Goal: Task Accomplishment & Management: Use online tool/utility

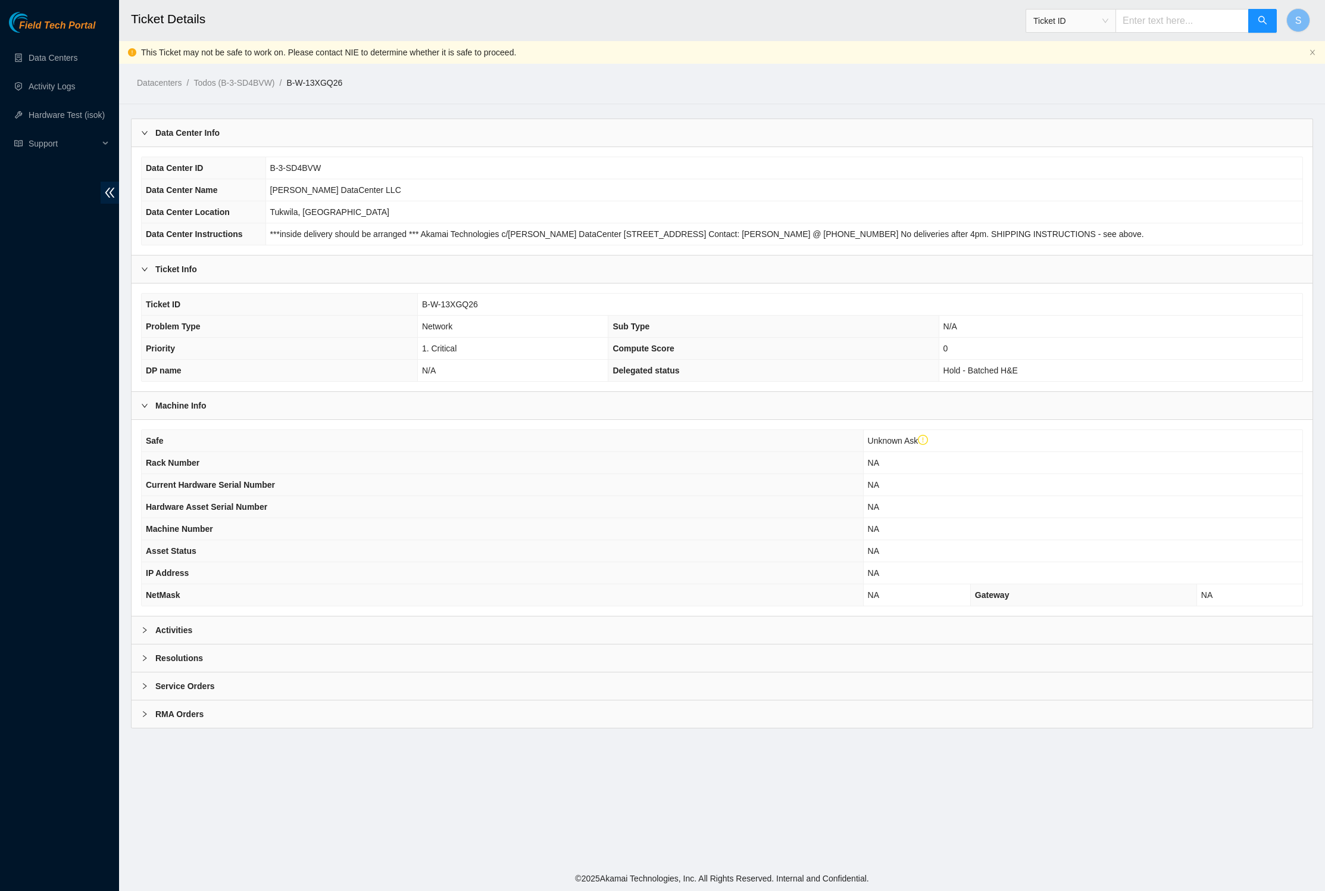
click at [69, 20] on span "Field Tech Portal" at bounding box center [57, 25] width 76 height 11
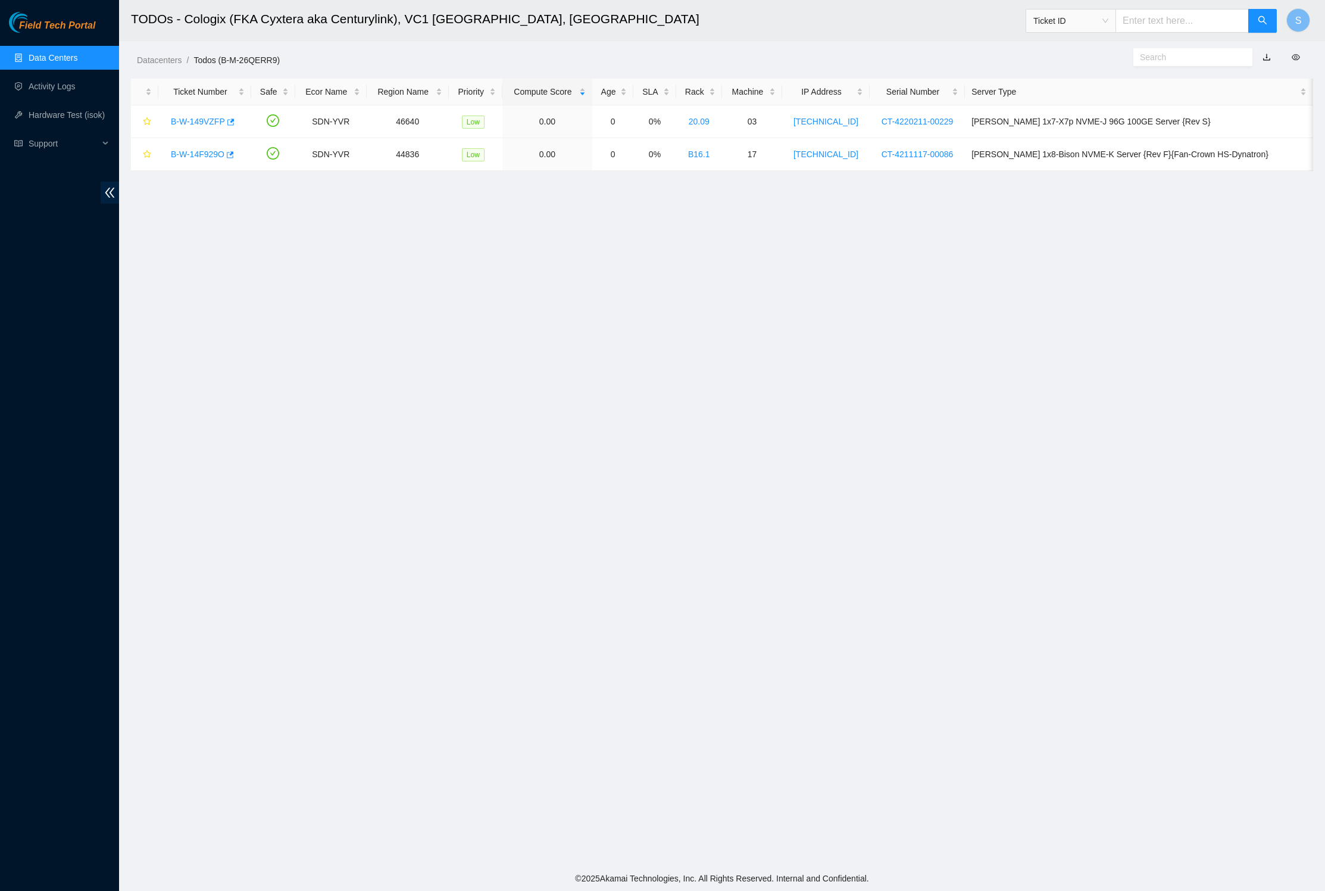
click at [93, 27] on span "Field Tech Portal" at bounding box center [57, 25] width 76 height 11
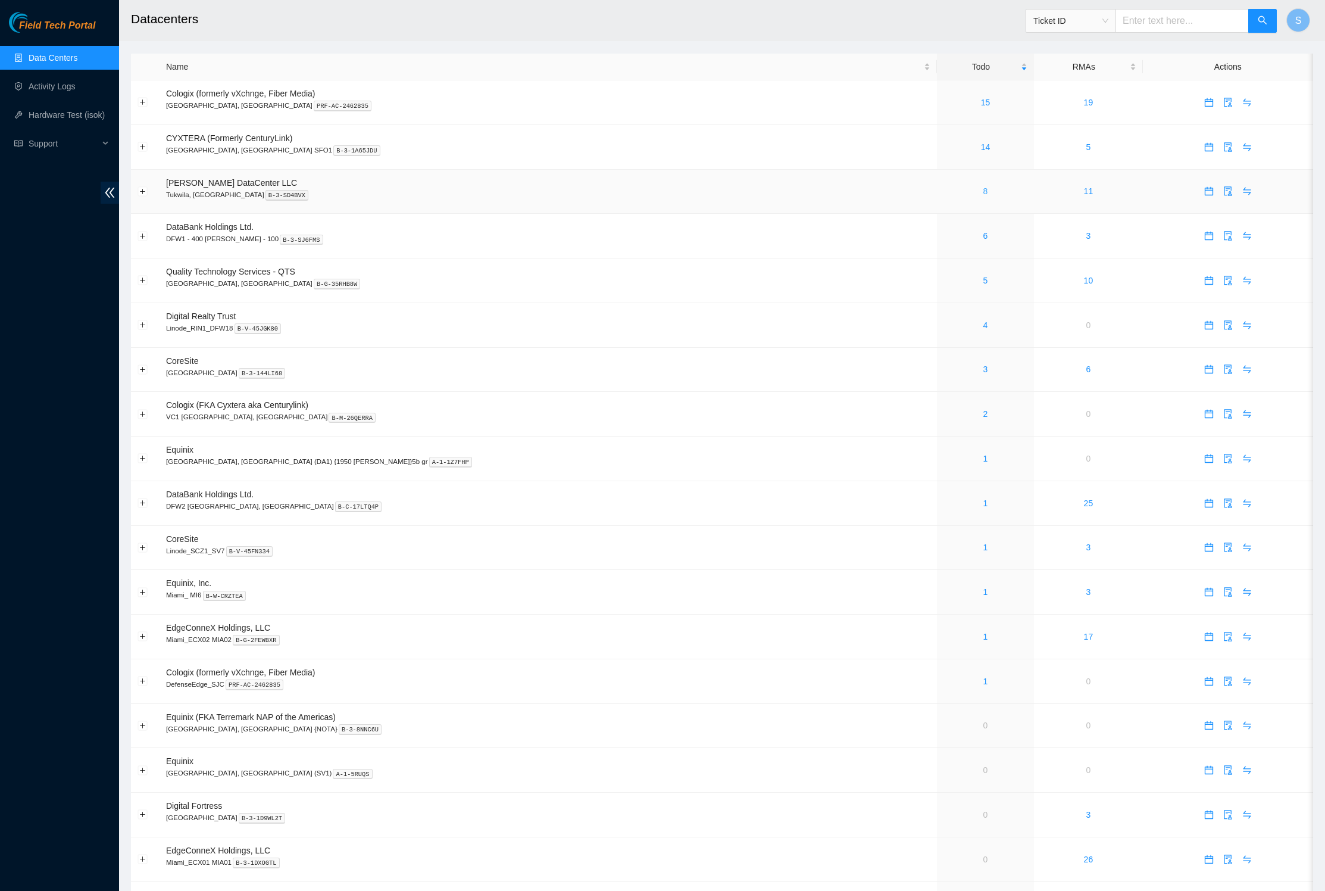
click at [983, 196] on link "8" at bounding box center [985, 191] width 5 height 10
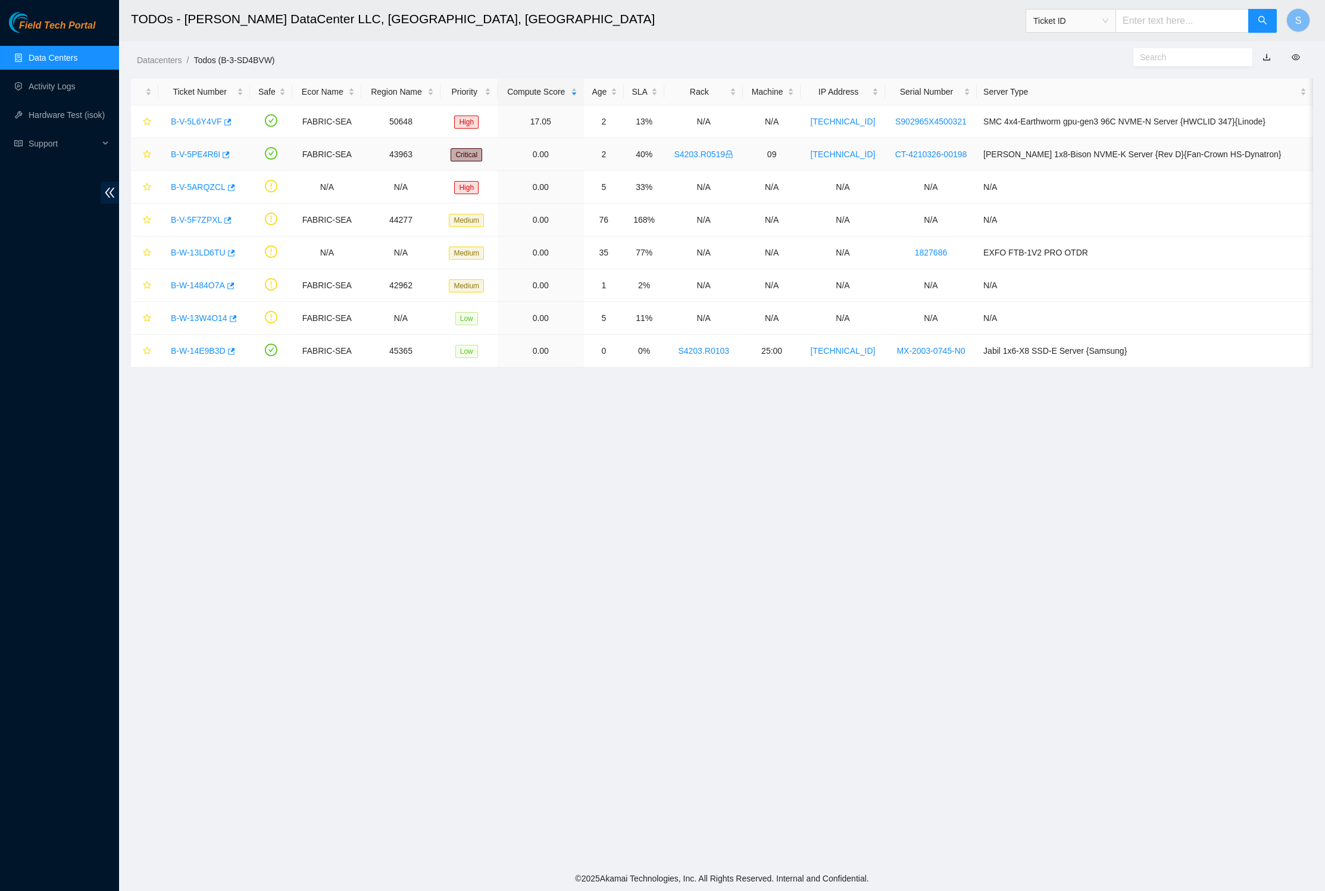
click at [206, 159] on link "B-V-5PE4R6I" at bounding box center [195, 154] width 49 height 10
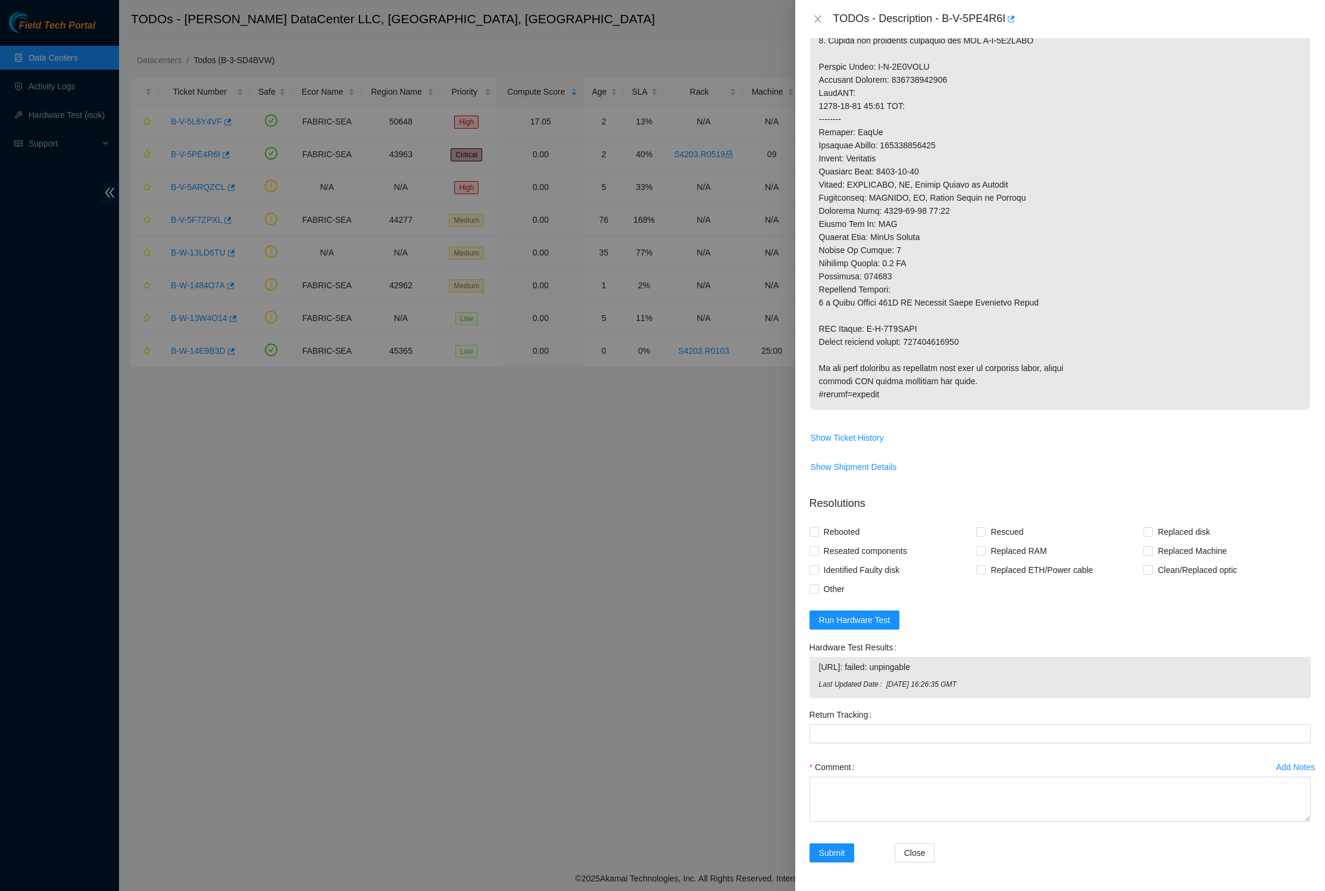
scroll to position [664, 0]
click at [891, 613] on span "Run Hardware Test" at bounding box center [854, 619] width 71 height 13
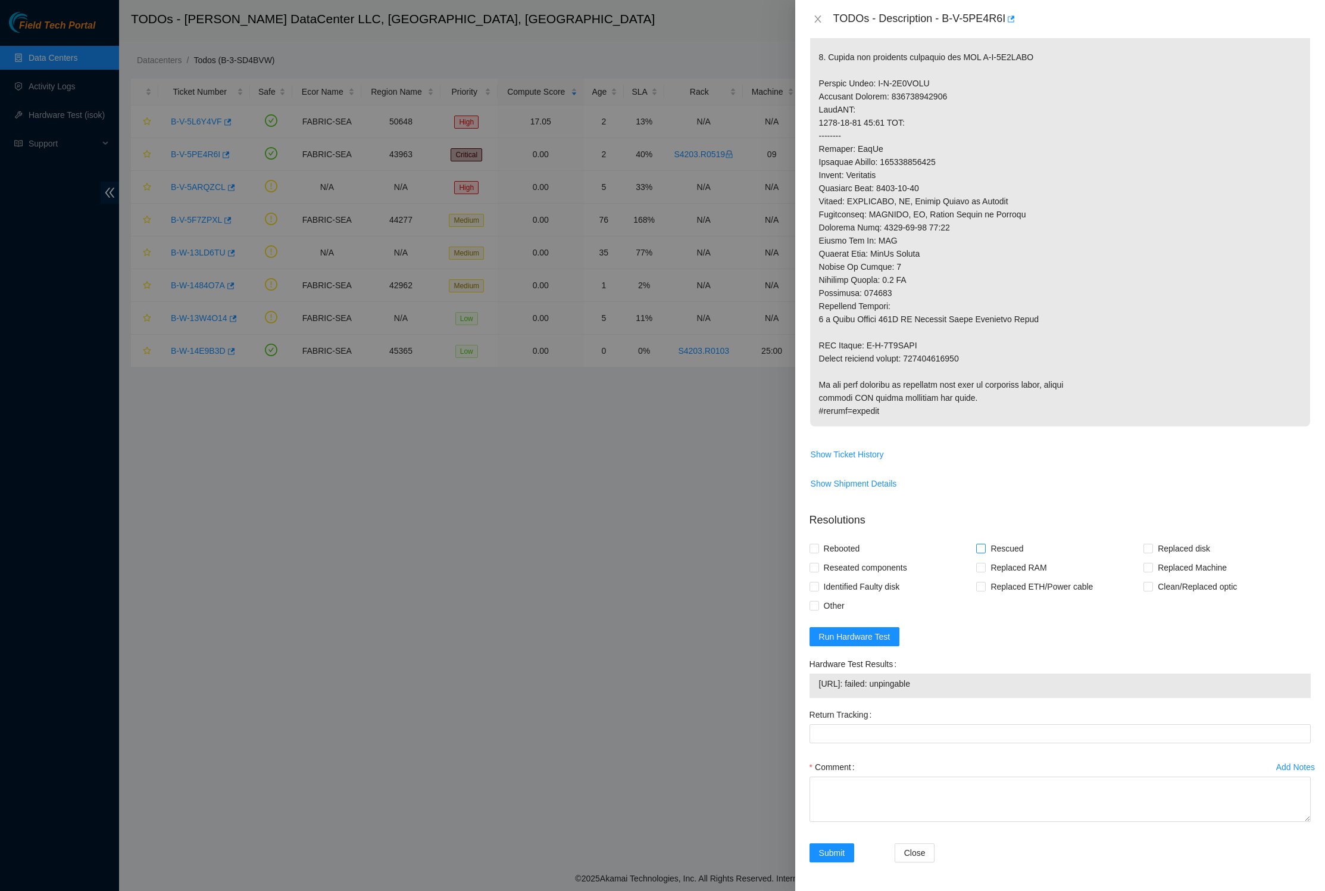
scroll to position [642, 0]
click at [884, 448] on span "Show Ticket History" at bounding box center [847, 454] width 73 height 13
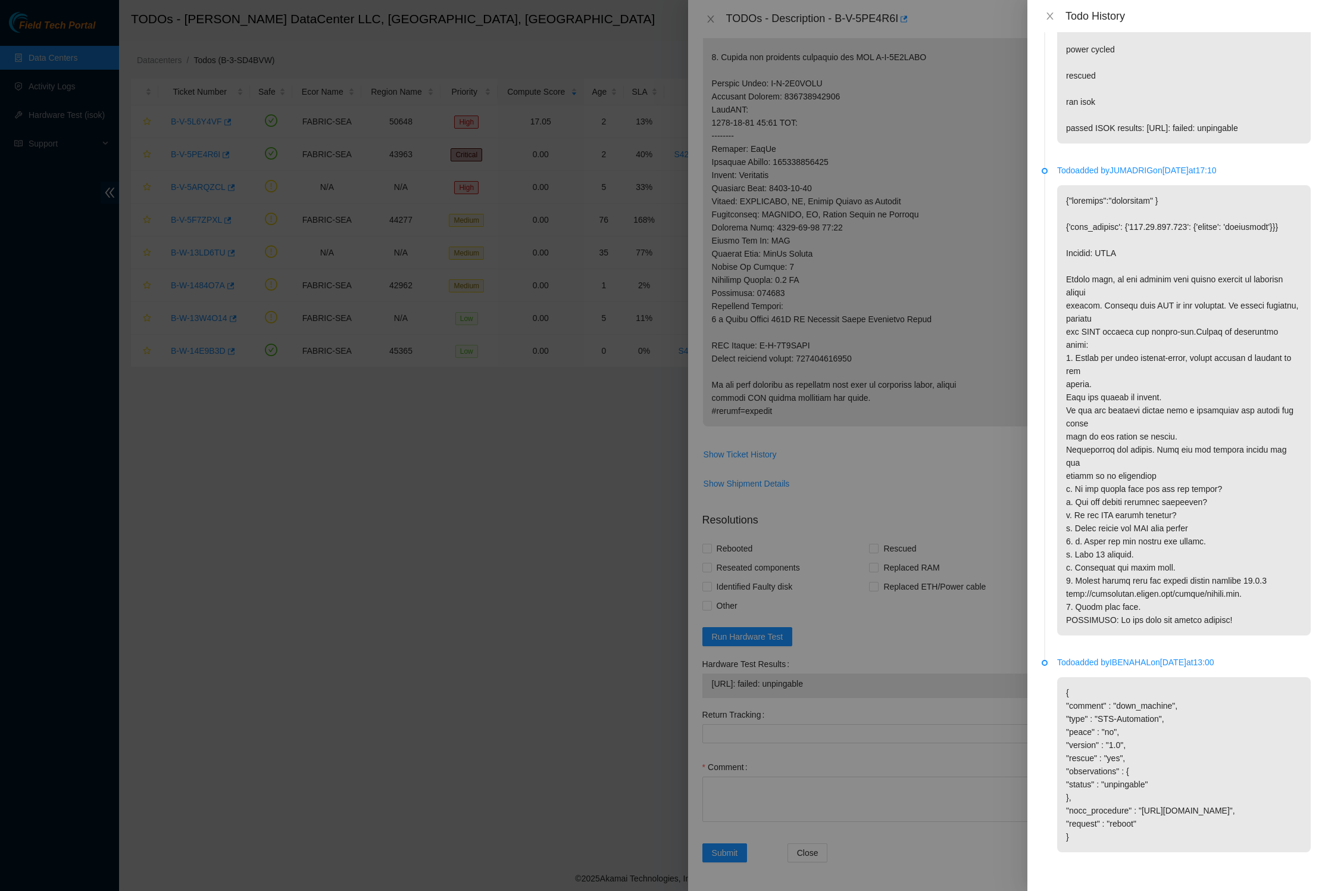
scroll to position [2011, 0]
click at [1159, 445] on p at bounding box center [1184, 410] width 254 height 450
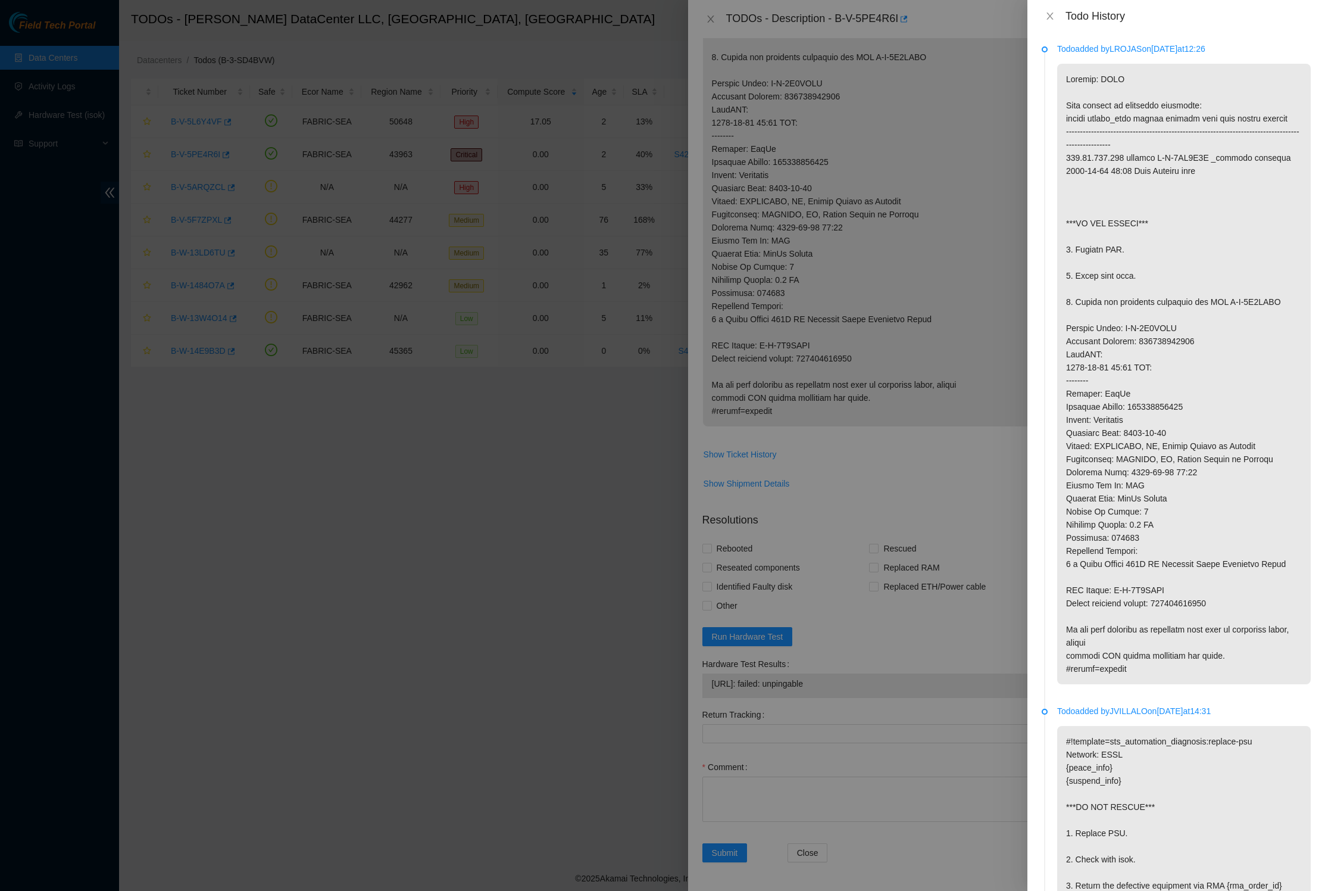
scroll to position [0, 0]
click at [1045, 13] on icon "close" at bounding box center [1050, 16] width 10 height 10
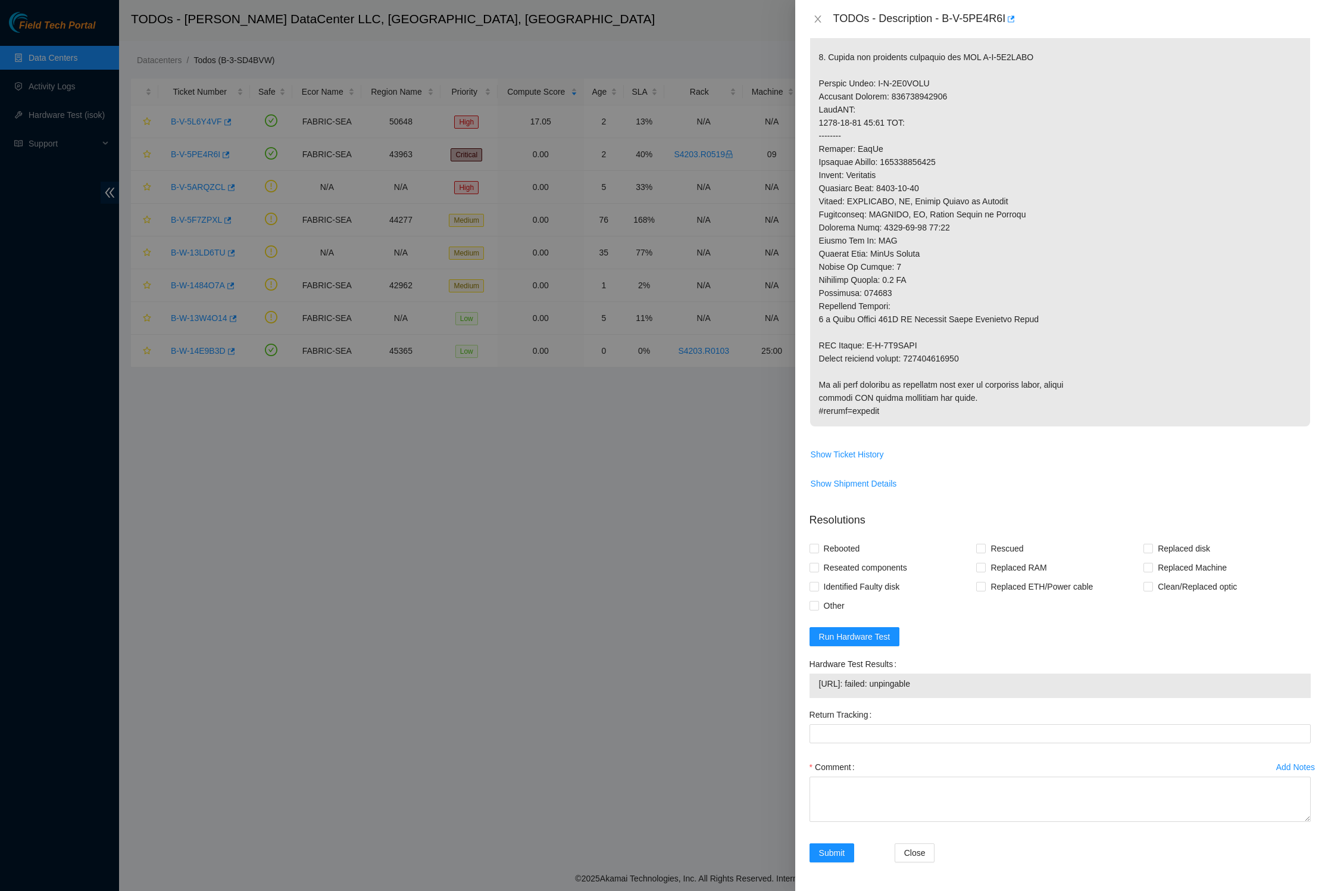
click at [1120, 393] on p at bounding box center [1060, 135] width 500 height 581
click at [974, 185] on p at bounding box center [1060, 135] width 500 height 581
copy p "463470043370"
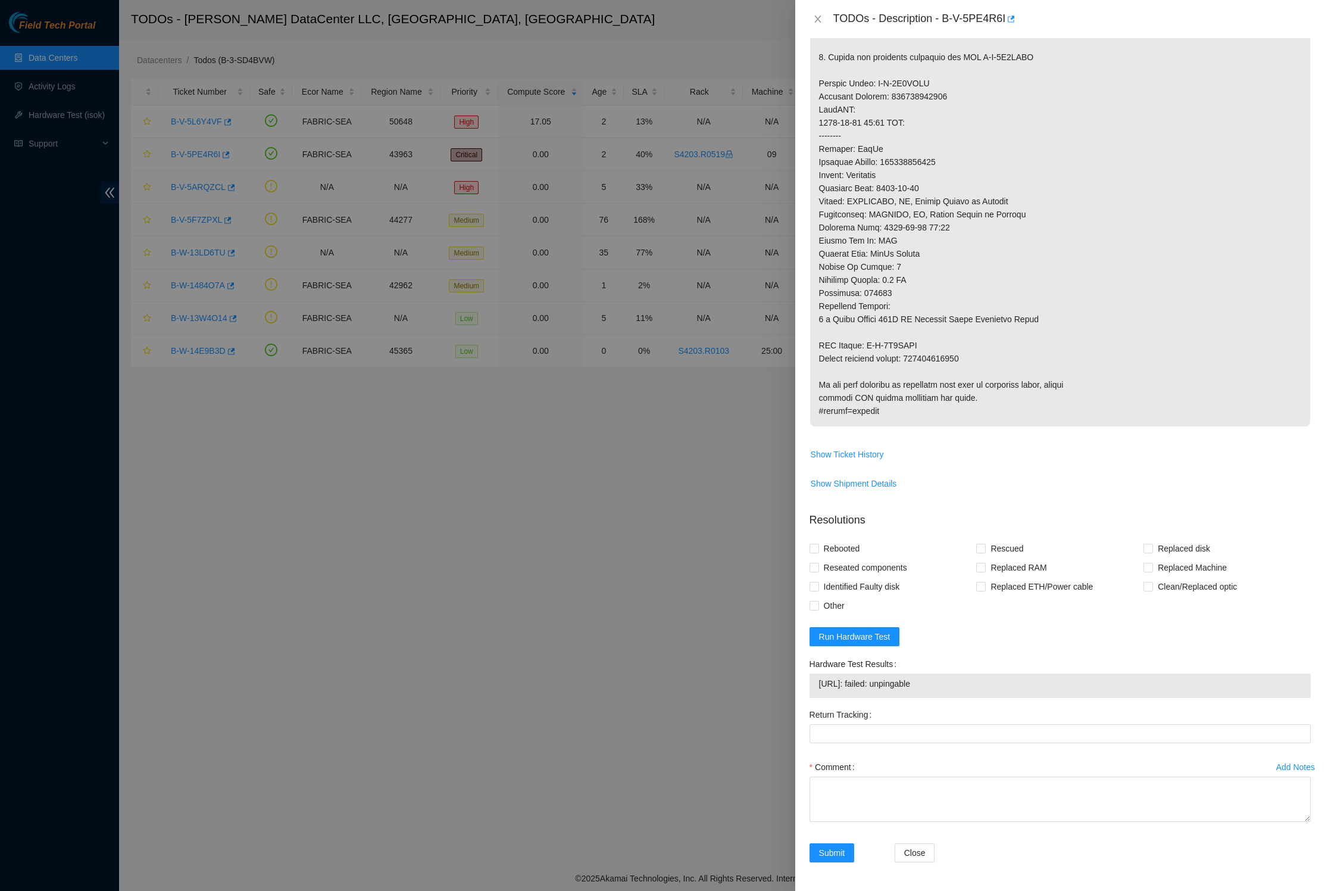
click at [1011, 273] on p at bounding box center [1060, 135] width 500 height 581
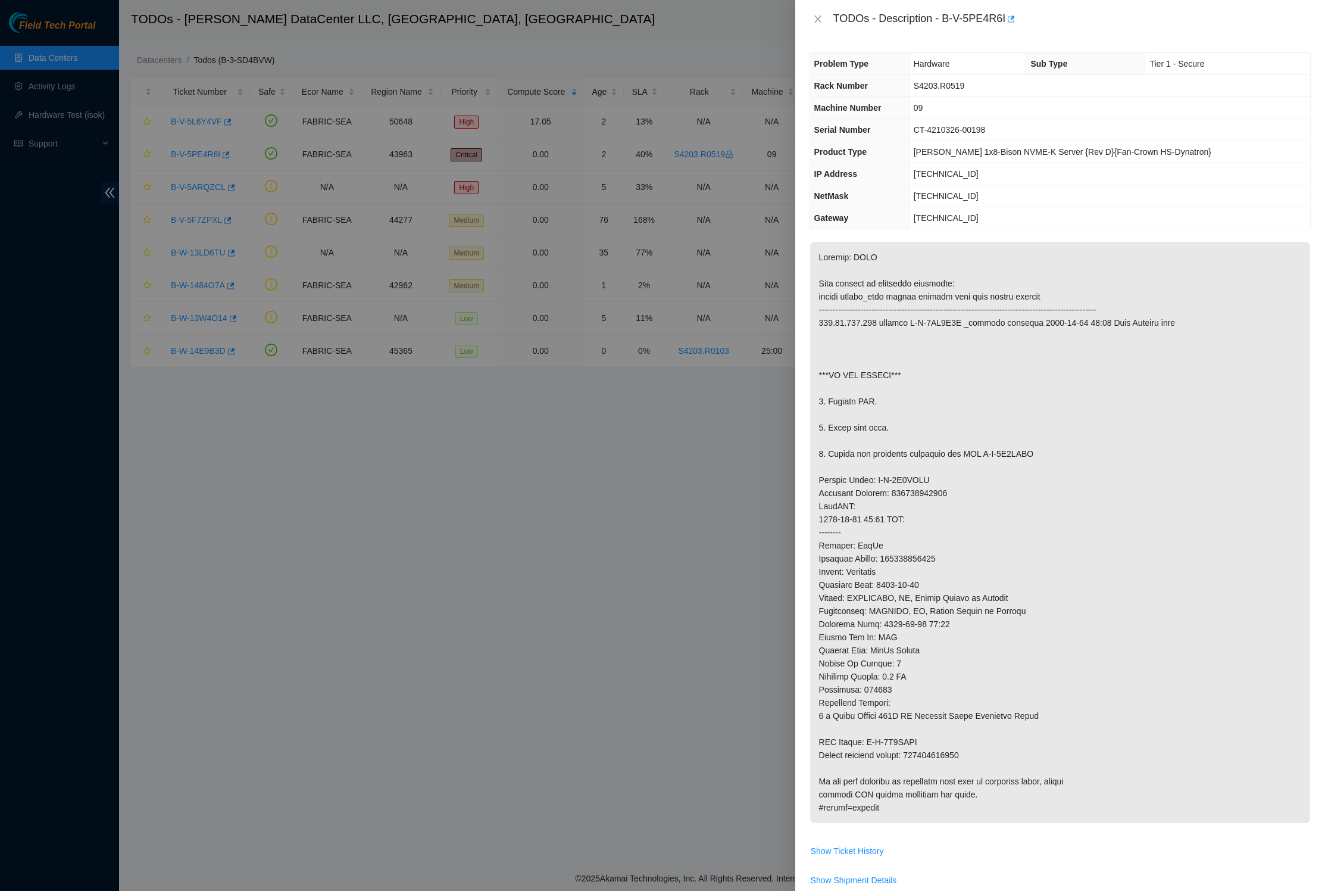
scroll to position [0, 0]
click at [820, 19] on icon "close" at bounding box center [818, 19] width 10 height 10
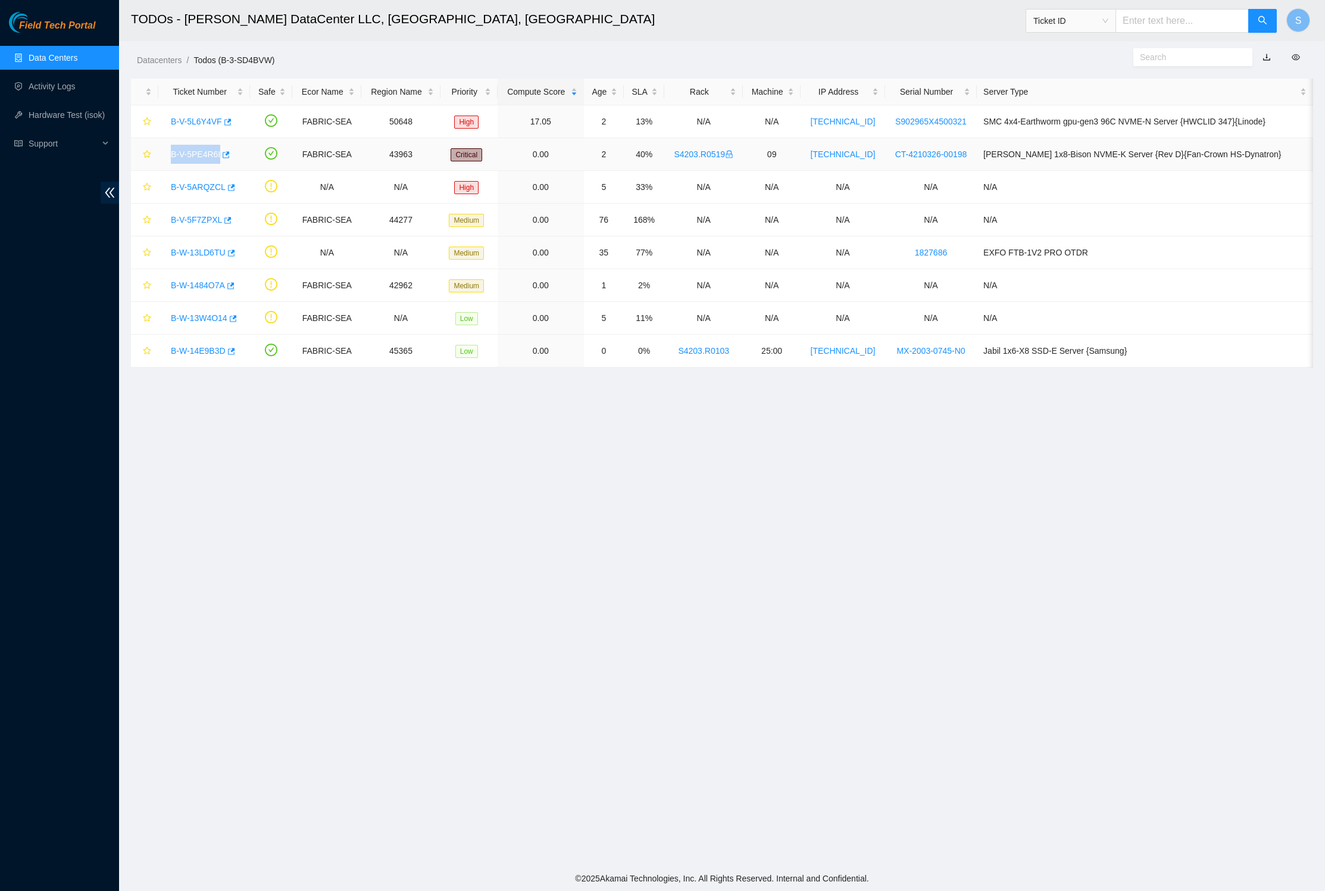
copy link "B-V-5PE4R6I"
click at [535, 54] on ol "Datacenters / Todos (B-3-SD4BVW) /" at bounding box center [580, 60] width 887 height 13
click at [550, 52] on div "Datacenters / Todos (B-3-SD4BVW) /" at bounding box center [571, 33] width 905 height 67
